Goal: Task Accomplishment & Management: Use online tool/utility

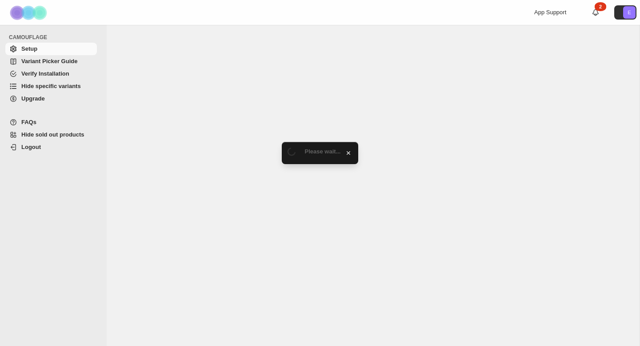
select select "******"
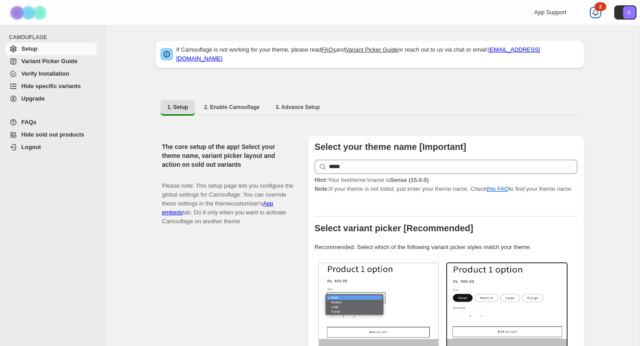
click at [598, 13] on icon at bounding box center [595, 12] width 9 height 9
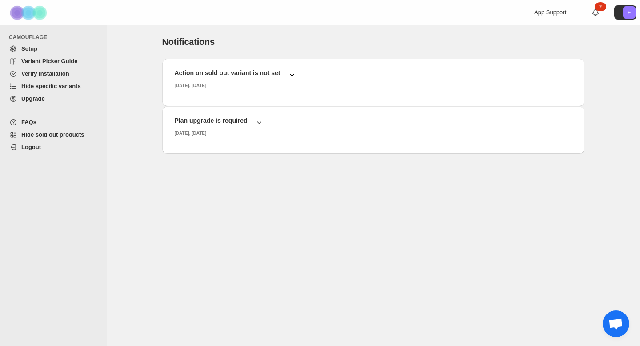
click at [295, 76] on icon "button" at bounding box center [291, 74] width 9 height 9
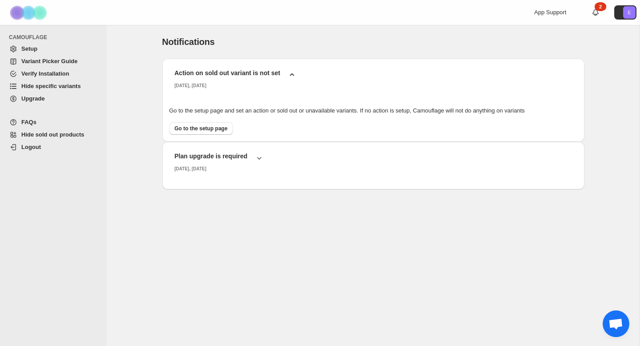
click at [295, 76] on icon "button" at bounding box center [291, 74] width 9 height 9
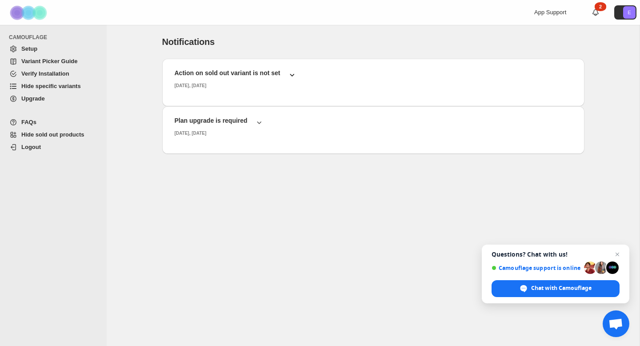
click at [43, 86] on span "Hide specific variants" at bounding box center [51, 86] width 60 height 7
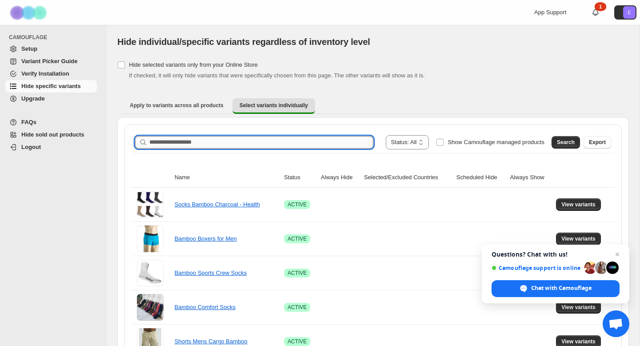
click at [185, 140] on input "Search product name" at bounding box center [261, 142] width 224 height 12
type input "*******"
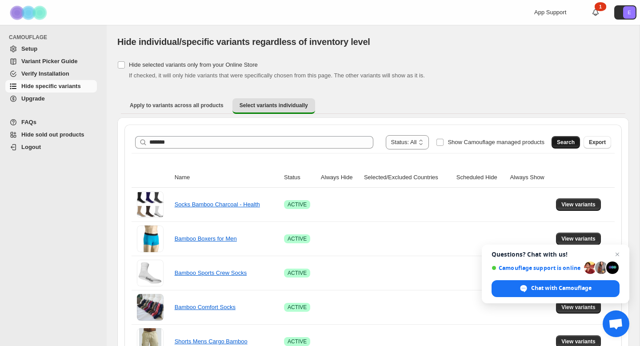
click at [560, 142] on span "Search" at bounding box center [566, 142] width 18 height 7
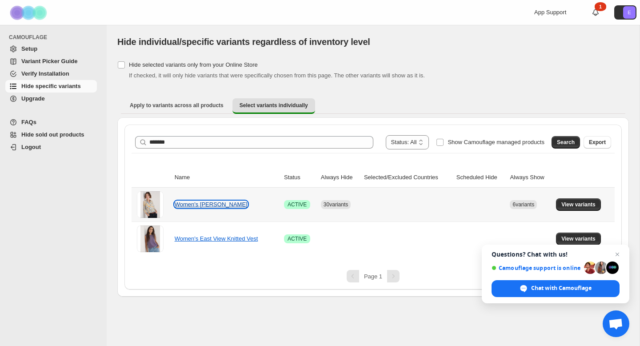
click at [210, 205] on link "Women's Larissa Shirt" at bounding box center [211, 204] width 73 height 7
click at [592, 200] on button "View variants" at bounding box center [578, 204] width 45 height 12
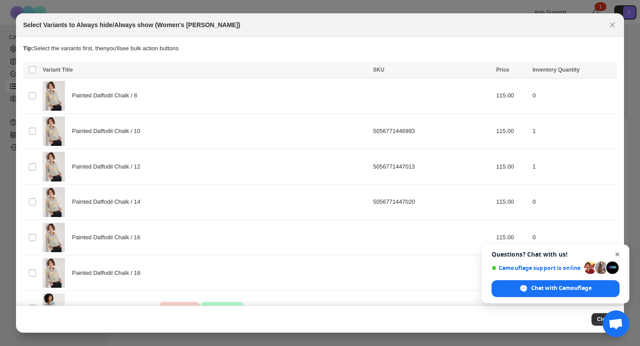
click at [618, 251] on span "Open chat" at bounding box center [617, 254] width 11 height 11
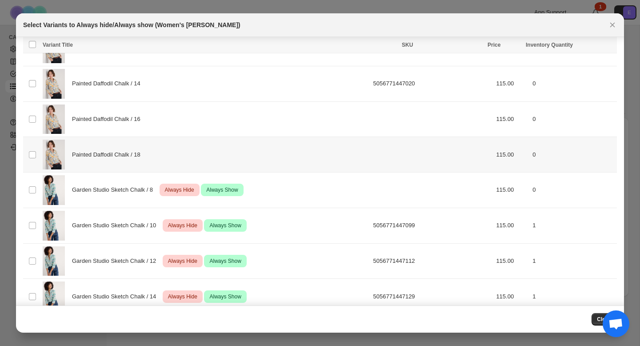
scroll to position [180, 0]
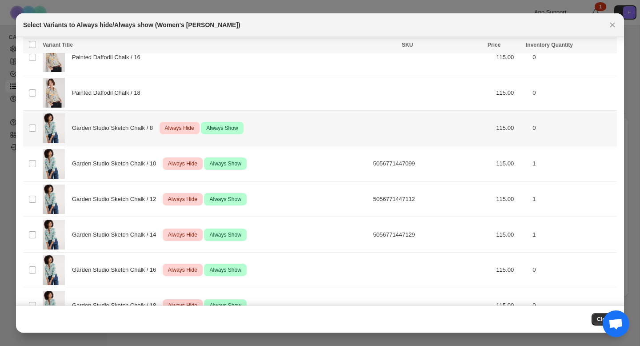
click at [228, 129] on span "Always Show" at bounding box center [221, 128] width 35 height 11
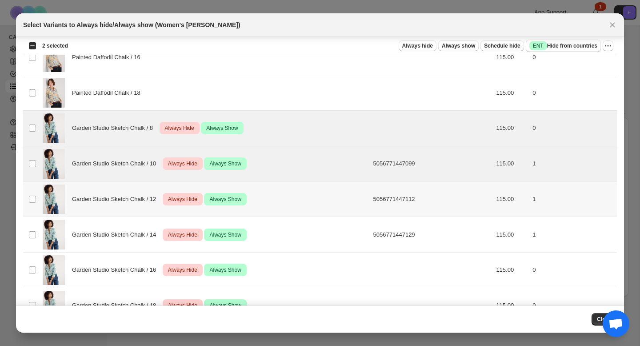
click at [31, 192] on td "Select product variant" at bounding box center [31, 199] width 17 height 36
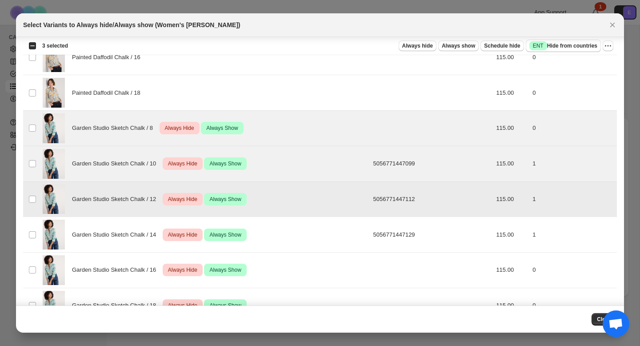
scroll to position [254, 0]
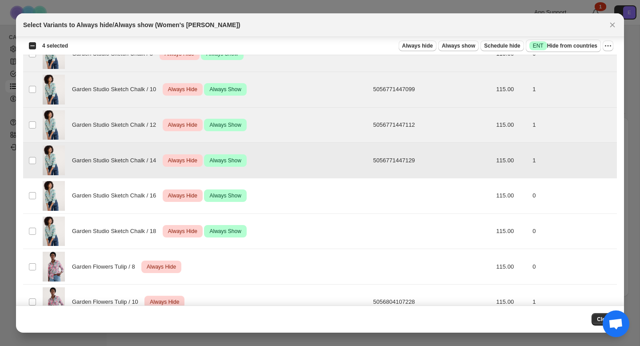
click at [237, 164] on span "Always Show" at bounding box center [224, 160] width 35 height 11
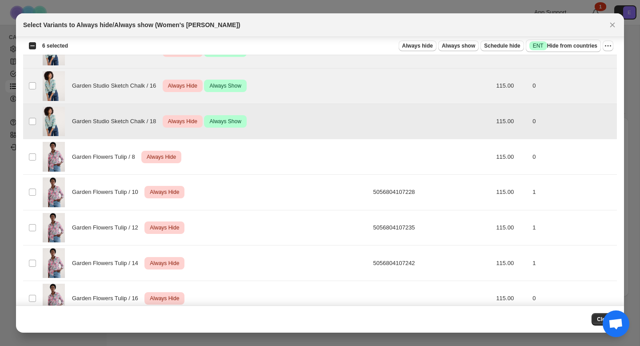
scroll to position [371, 0]
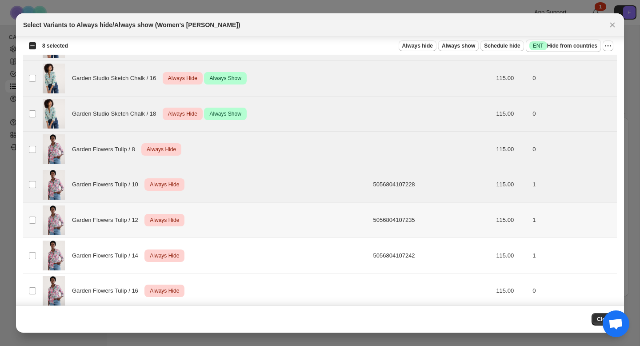
click at [34, 207] on td "Select product variant" at bounding box center [31, 220] width 17 height 36
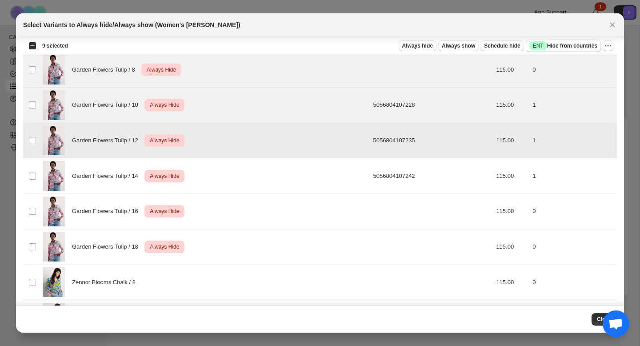
scroll to position [452, 0]
click at [36, 166] on td "Select product variant" at bounding box center [31, 175] width 17 height 36
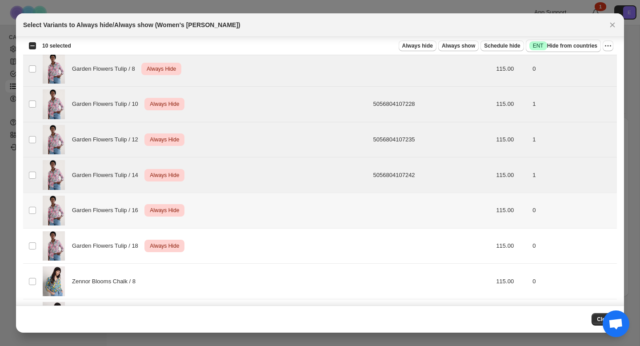
click at [35, 199] on td "Select product variant" at bounding box center [31, 211] width 17 height 36
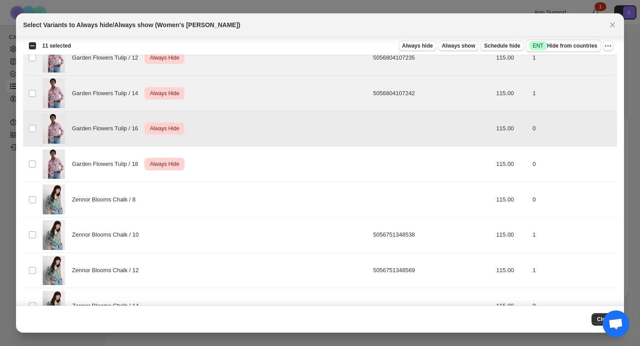
scroll to position [535, 0]
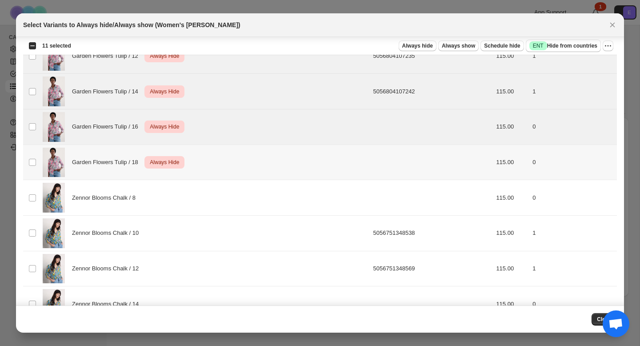
click at [37, 162] on td "Select product variant" at bounding box center [31, 162] width 17 height 36
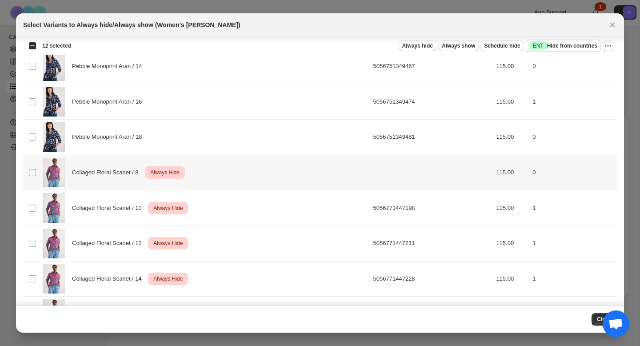
click at [36, 171] on span ":r6:" at bounding box center [32, 172] width 8 height 8
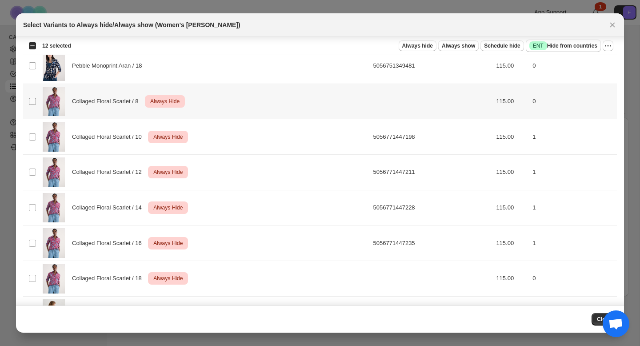
scroll to position [1057, 0]
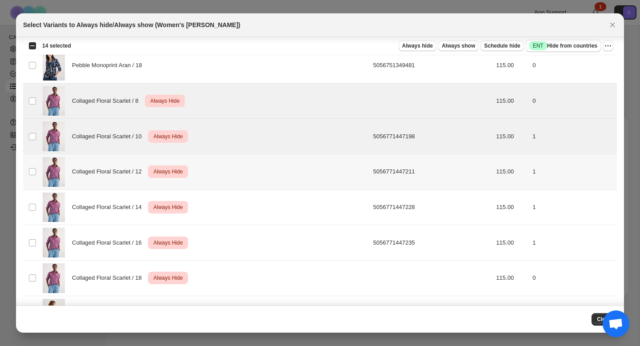
click at [33, 183] on td "Select product variant" at bounding box center [31, 172] width 17 height 36
click at [33, 198] on td "Select product variant" at bounding box center [31, 207] width 17 height 36
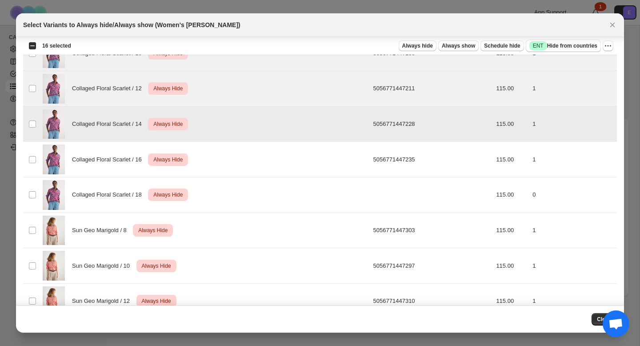
scroll to position [1142, 0]
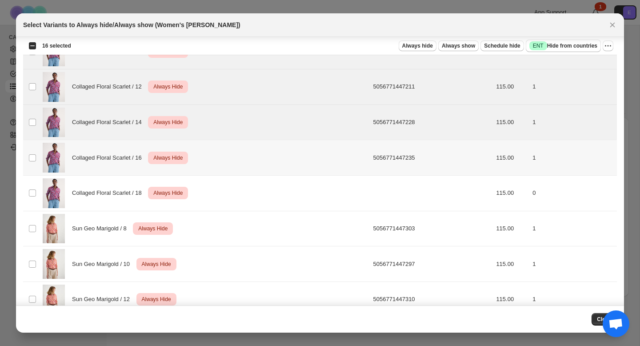
click at [34, 163] on td "Select product variant" at bounding box center [31, 158] width 17 height 36
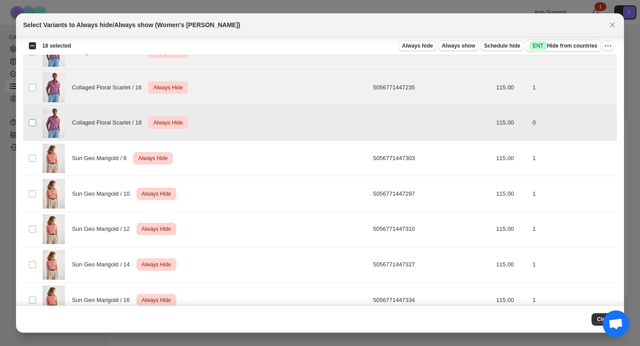
scroll to position [1220, 0]
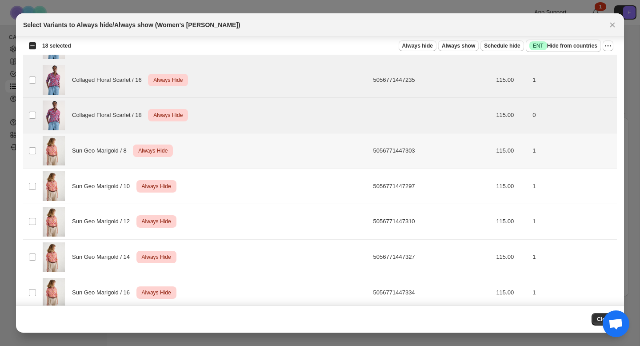
click at [32, 155] on td "Select product variant" at bounding box center [31, 151] width 17 height 36
click at [32, 190] on td "Select product variant" at bounding box center [31, 186] width 17 height 36
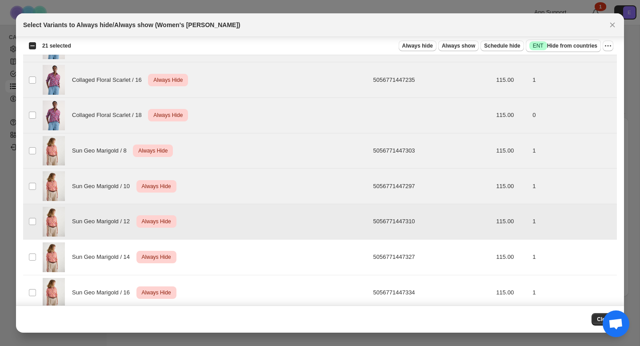
scroll to position [1339, 0]
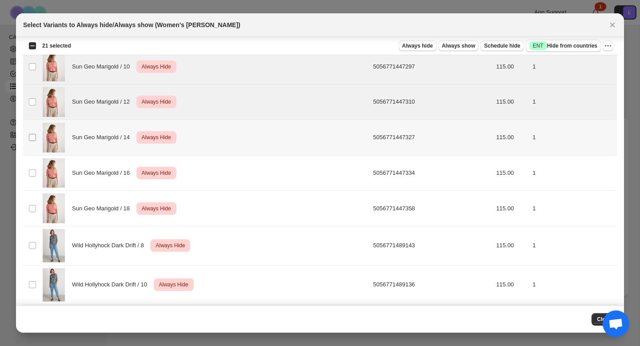
click at [36, 135] on span ":r6:" at bounding box center [32, 137] width 8 height 8
click at [36, 182] on td "Select product variant" at bounding box center [31, 173] width 17 height 36
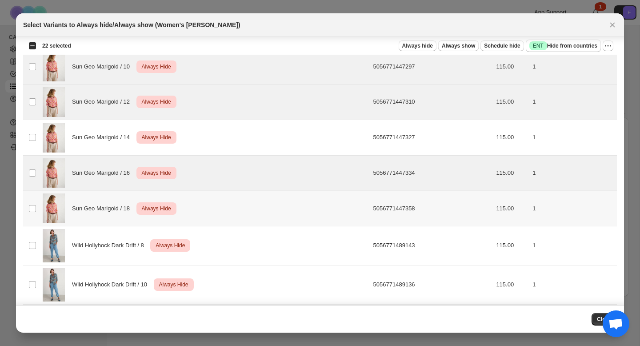
click at [36, 203] on td "Select product variant" at bounding box center [31, 209] width 17 height 36
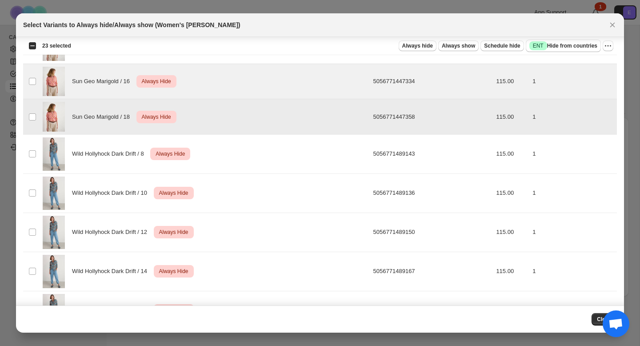
scroll to position [1437, 0]
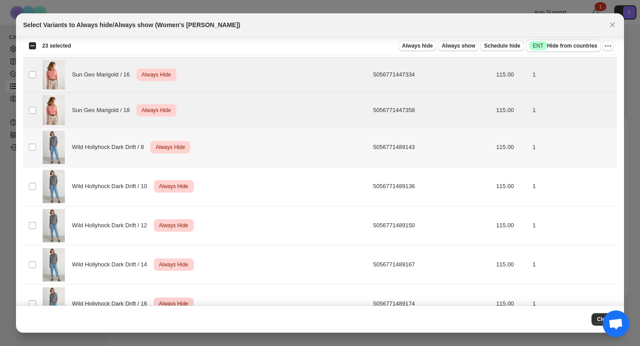
click at [36, 142] on td "Select product variant" at bounding box center [31, 147] width 17 height 39
click at [36, 203] on td "Select product variant" at bounding box center [31, 186] width 17 height 39
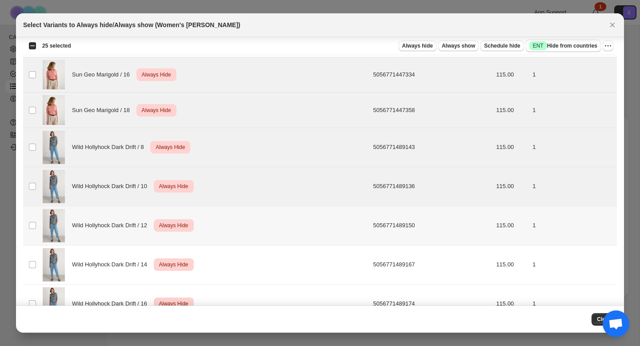
click at [36, 237] on td "Select product variant" at bounding box center [31, 225] width 17 height 39
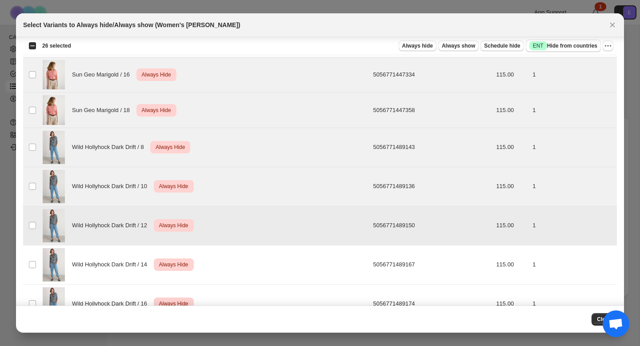
scroll to position [1501, 0]
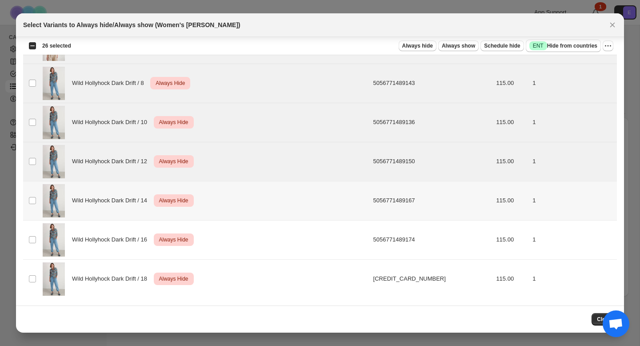
click at [32, 191] on td "Select product variant" at bounding box center [31, 200] width 17 height 39
click at [32, 244] on td "Select product variant" at bounding box center [31, 239] width 17 height 39
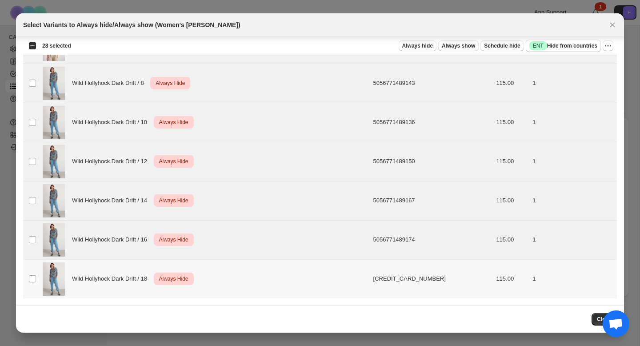
click at [32, 284] on td "Select product variant" at bounding box center [31, 278] width 17 height 39
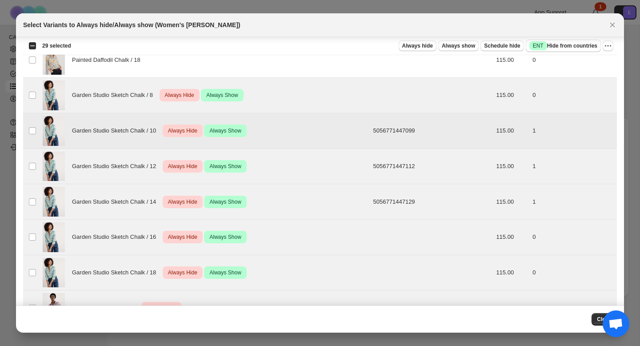
scroll to position [215, 0]
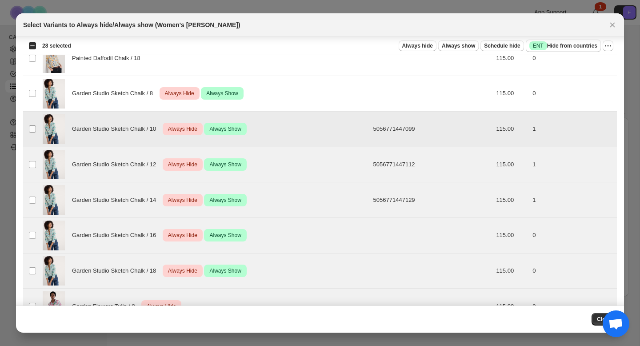
click at [32, 125] on span ":r6:" at bounding box center [32, 129] width 8 height 8
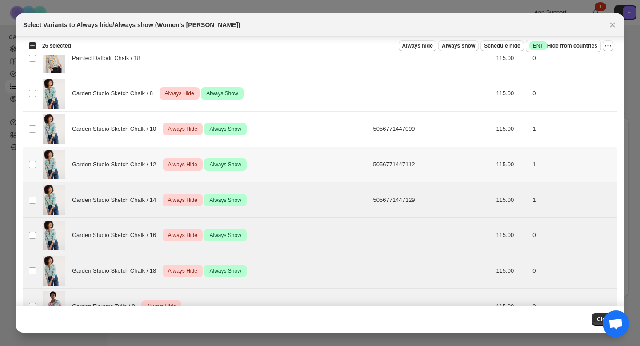
click at [35, 190] on td "Select product variant" at bounding box center [31, 200] width 17 height 36
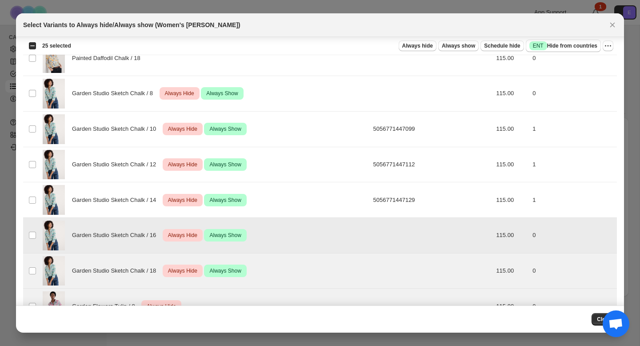
click at [35, 220] on td "Select product variant" at bounding box center [31, 235] width 17 height 36
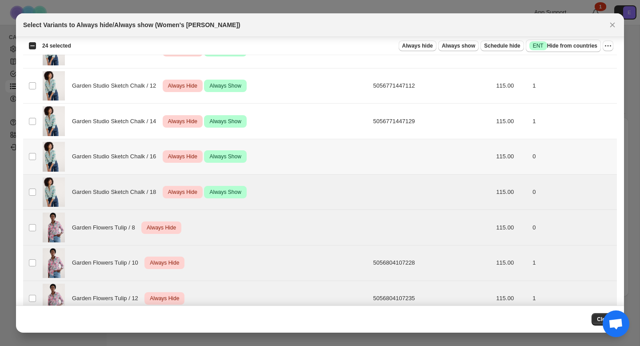
scroll to position [294, 0]
click at [34, 195] on span ":r6:" at bounding box center [32, 191] width 8 height 8
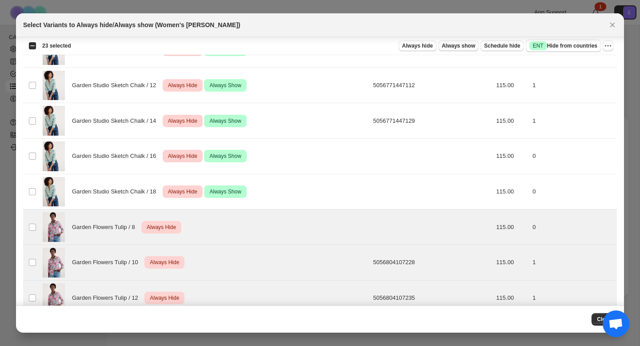
click at [469, 41] on button "Always show" at bounding box center [458, 45] width 40 height 11
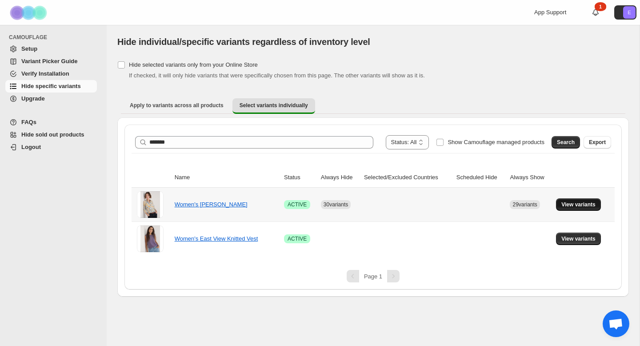
click at [570, 207] on span "View variants" at bounding box center [578, 204] width 34 height 7
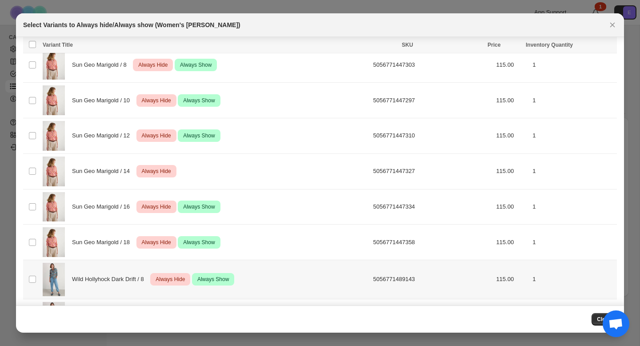
scroll to position [1303, 0]
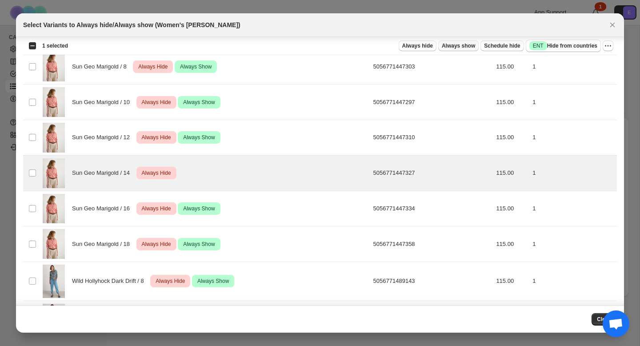
click at [462, 44] on span "Always show" at bounding box center [458, 45] width 33 height 7
